Goal: Task Accomplishment & Management: Use online tool/utility

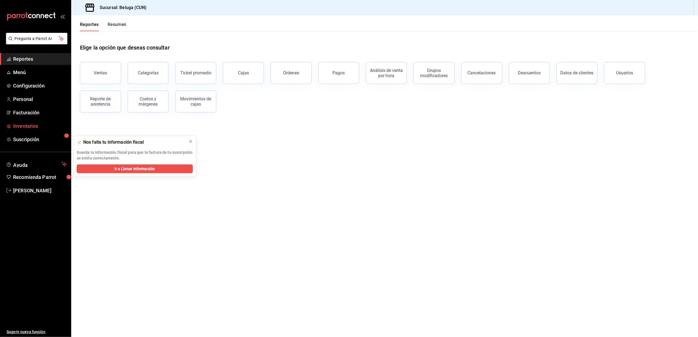
click at [40, 125] on span "Inventarios" at bounding box center [39, 125] width 53 height 7
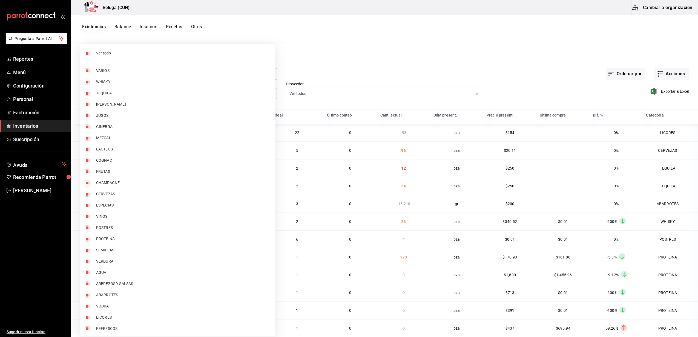
click at [261, 97] on body "Pregunta a Parrot AI Reportes Menú Configuración Personal Facturación Inventari…" at bounding box center [349, 167] width 698 height 334
click at [174, 53] on span "Ver todo" at bounding box center [183, 53] width 175 height 6
checkbox input "false"
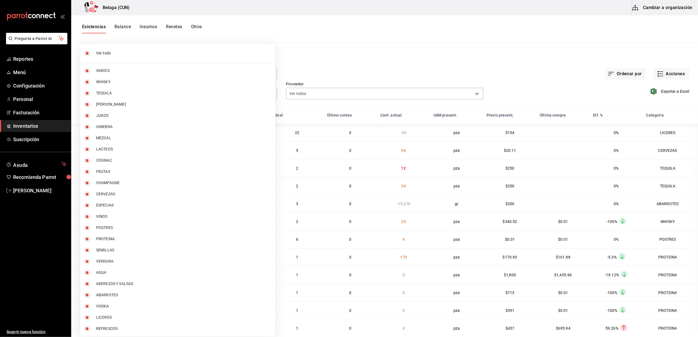
checkbox input "false"
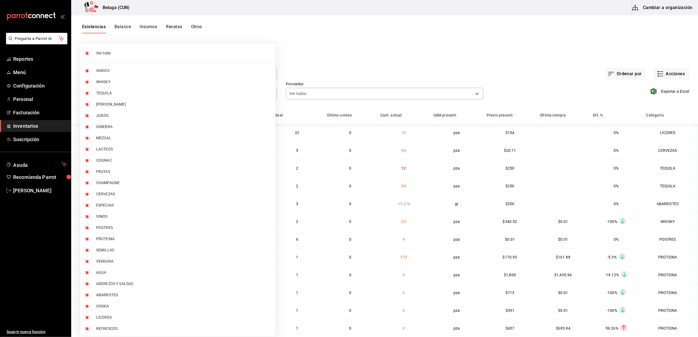
checkbox input "false"
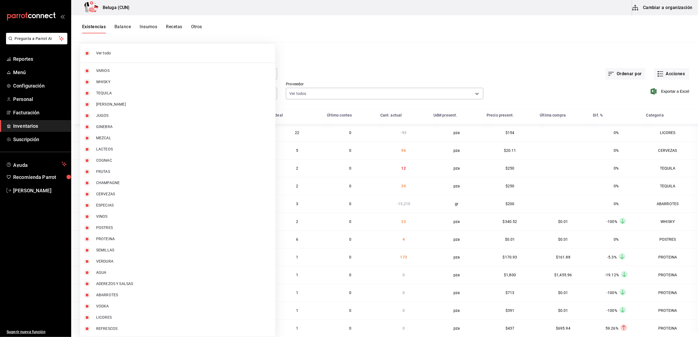
checkbox input "false"
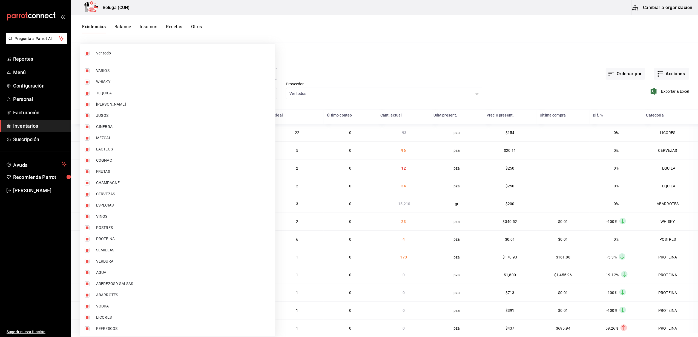
checkbox input "false"
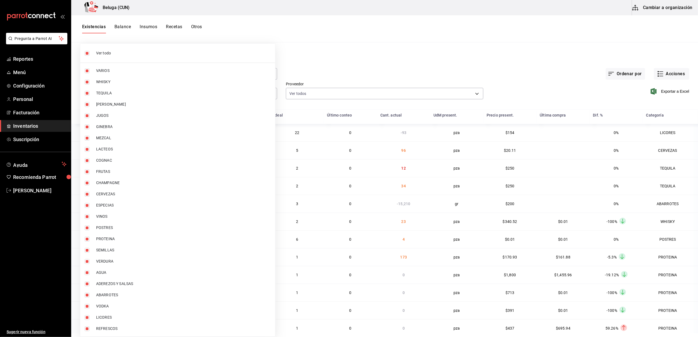
checkbox input "false"
click at [124, 228] on span "POSTRES" at bounding box center [183, 228] width 175 height 6
type input "43c9e2b0-4afa-46e8-9575-d8271eaf3d25"
checkbox input "true"
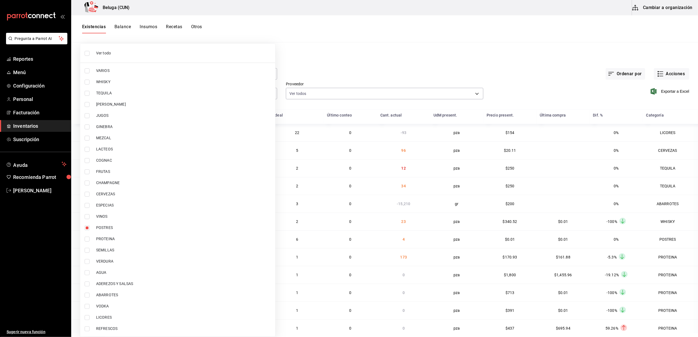
click at [120, 238] on span "PROTEINA" at bounding box center [183, 239] width 175 height 6
type input "43c9e2b0-4afa-46e8-9575-d8271eaf3d25,49acfc3a-e67d-4012-8994-cdceb58e19f0"
checkbox input "true"
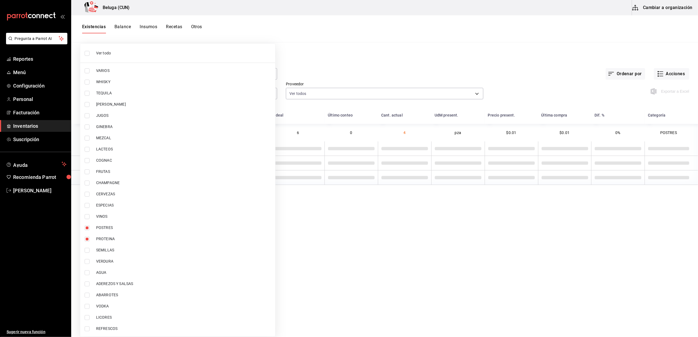
click at [372, 38] on div at bounding box center [349, 168] width 698 height 337
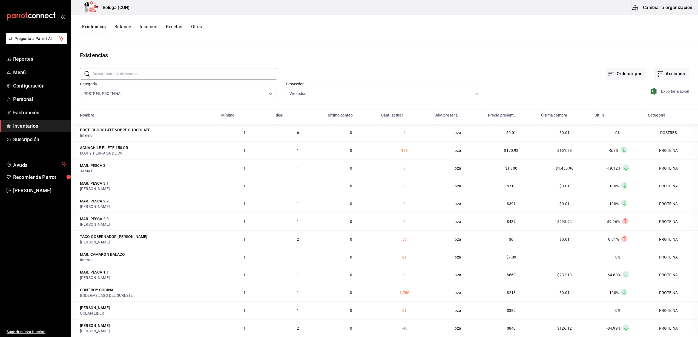
click at [668, 91] on span "Exportar a Excel" at bounding box center [671, 91] width 38 height 7
